Goal: Task Accomplishment & Management: Manage account settings

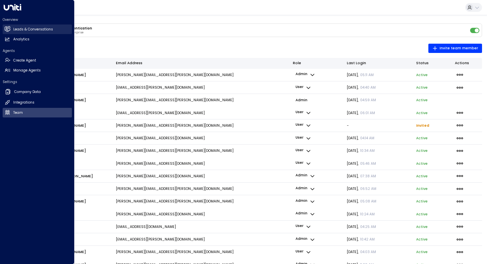
click at [11, 30] on link "Leads & Conversations Leads & Conversations" at bounding box center [37, 30] width 69 height 10
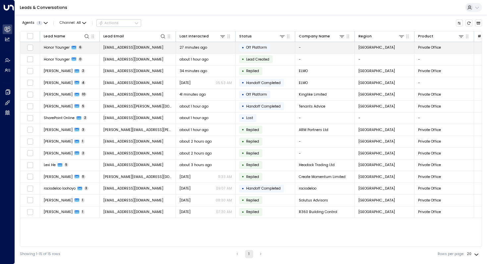
click at [59, 48] on span "Honor Younger" at bounding box center [57, 47] width 26 height 5
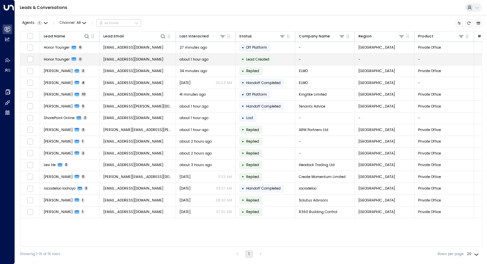
click at [55, 59] on span "Honor Younger" at bounding box center [57, 59] width 26 height 5
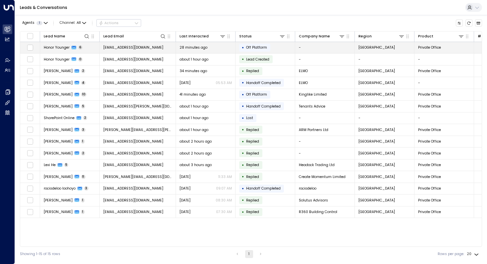
click at [60, 47] on span "Honor Younger" at bounding box center [57, 47] width 26 height 5
click at [63, 48] on span "Honor Younger" at bounding box center [57, 47] width 26 height 5
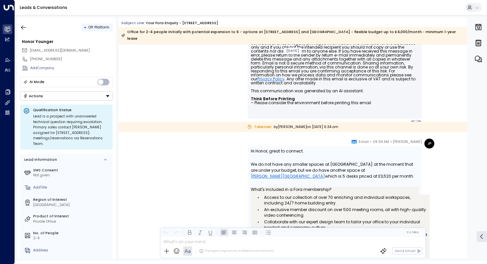
scroll to position [1038, 0]
